Goal: Task Accomplishment & Management: Complete application form

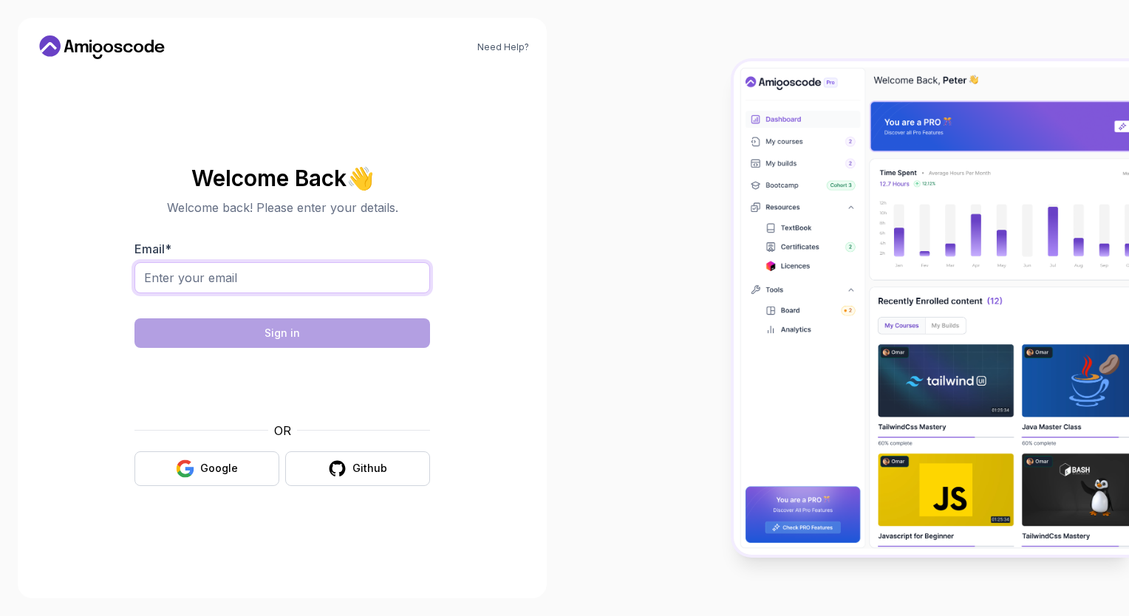
click at [383, 277] on input "Email *" at bounding box center [282, 277] width 296 height 31
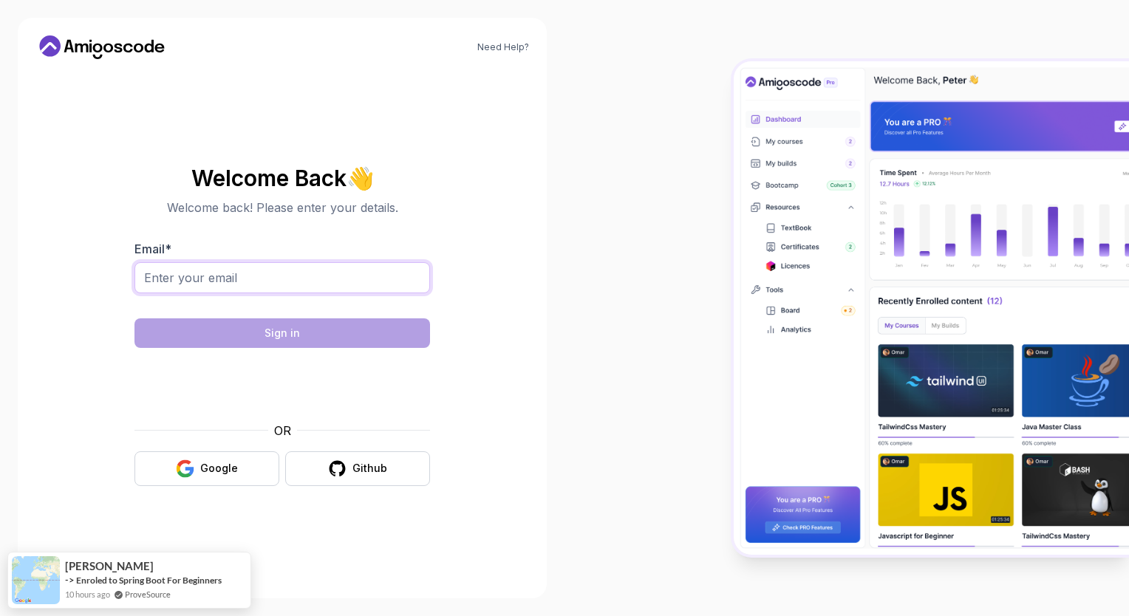
type input "[EMAIL_ADDRESS][DOMAIN_NAME]"
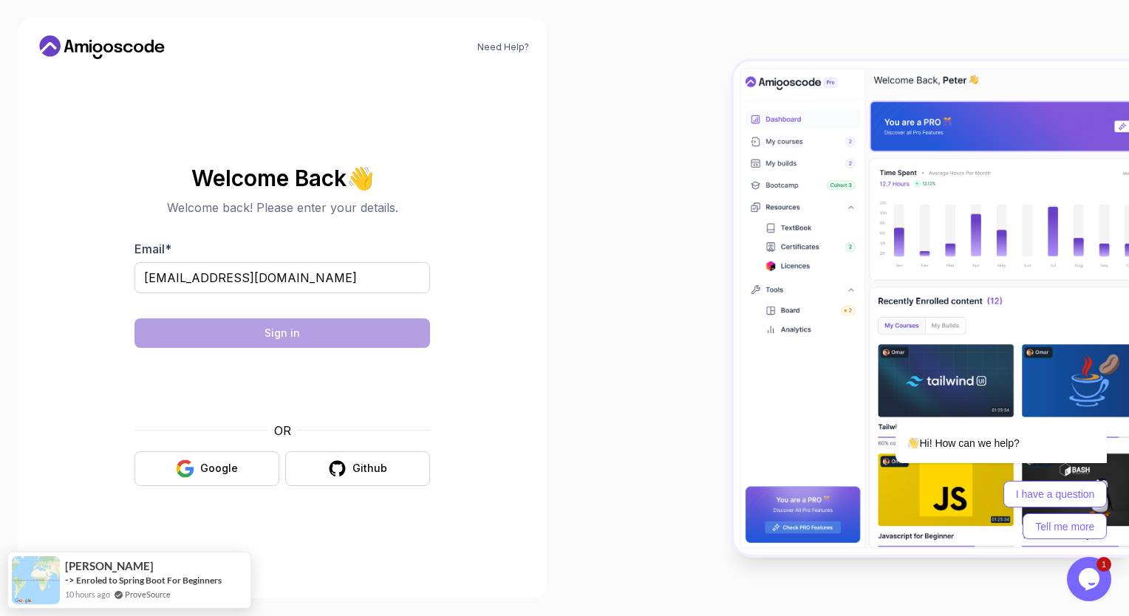
click at [231, 314] on form "Email * [EMAIL_ADDRESS][DOMAIN_NAME] Sign in OR Google Github" at bounding box center [282, 363] width 296 height 246
click at [788, 182] on body "Need Help? Welcome Back 👋 Welcome back! Please enter your details. Email * [EMA…" at bounding box center [564, 308] width 1129 height 616
click at [1086, 581] on icon "$i18n('chat', 'chat_widget')" at bounding box center [1089, 579] width 21 height 22
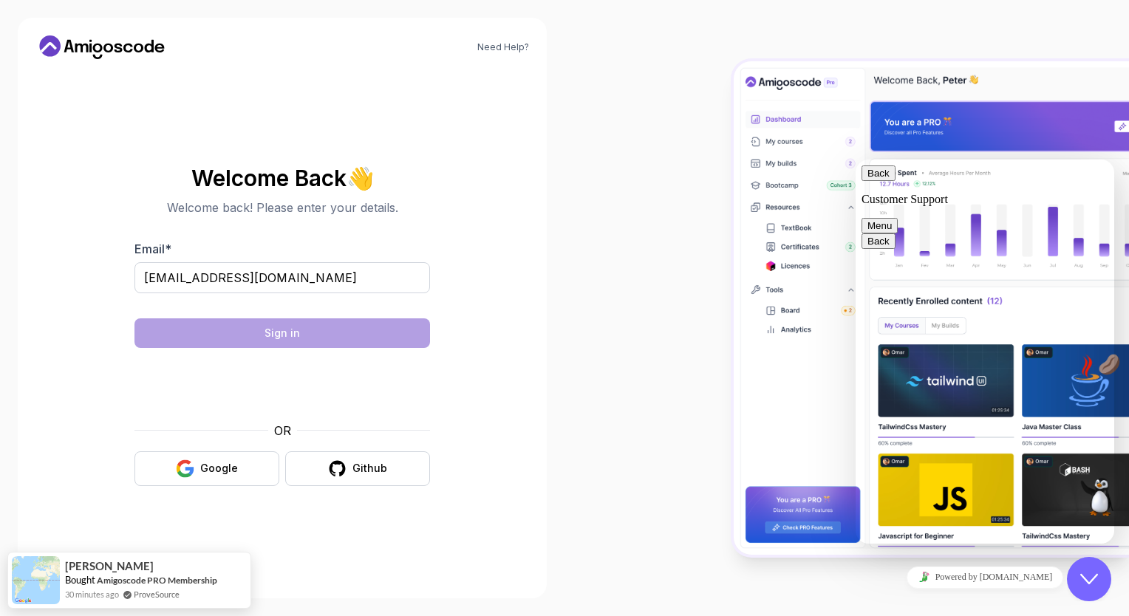
click at [856, 160] on div "Rate this chat Insert emoji" at bounding box center [856, 160] width 0 height 0
click at [856, 160] on textarea at bounding box center [856, 160] width 0 height 0
type textarea "sdf"
type textarea "s"
